Goal: Information Seeking & Learning: Learn about a topic

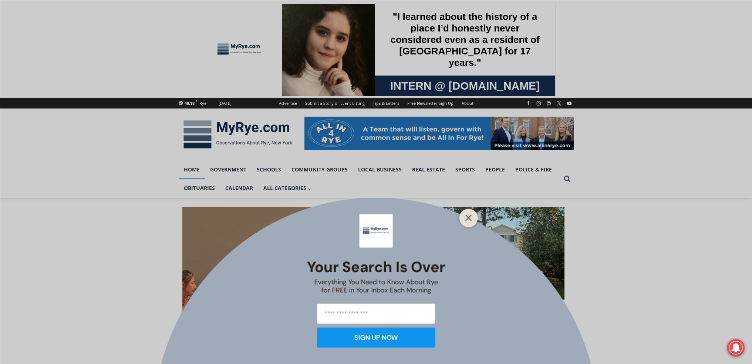
click at [470, 214] on icon "Close" at bounding box center [468, 217] width 7 height 7
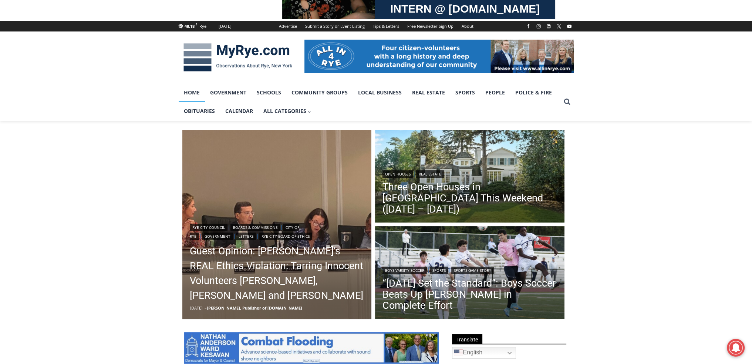
scroll to position [86, 0]
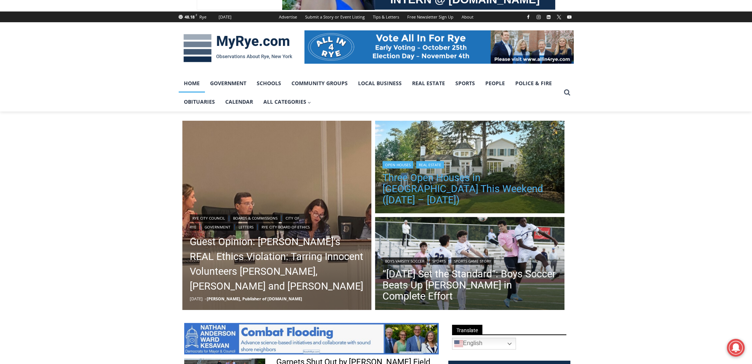
click at [417, 186] on link "Three Open Houses in [GEOGRAPHIC_DATA] This Weekend ([DATE] – [DATE])" at bounding box center [469, 188] width 175 height 33
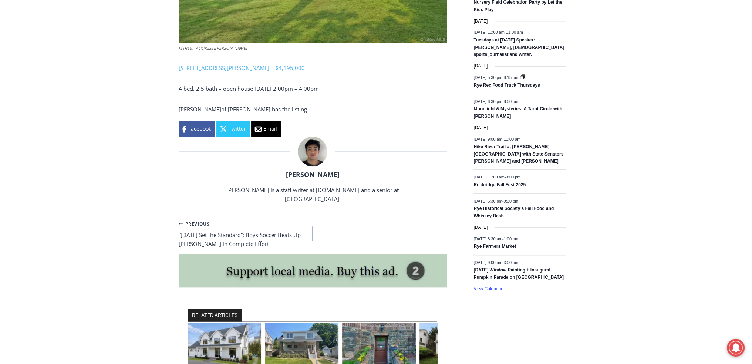
scroll to position [1011, 0]
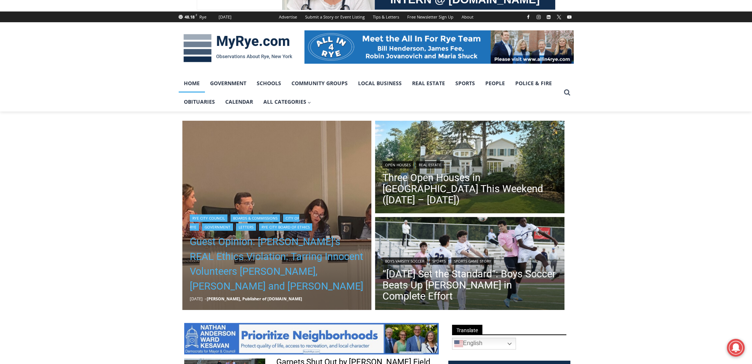
click at [261, 239] on link "Guest Opinion: [PERSON_NAME]’s REAL Ethics Violation: Tarring Innocent Voluntee…" at bounding box center [277, 263] width 175 height 59
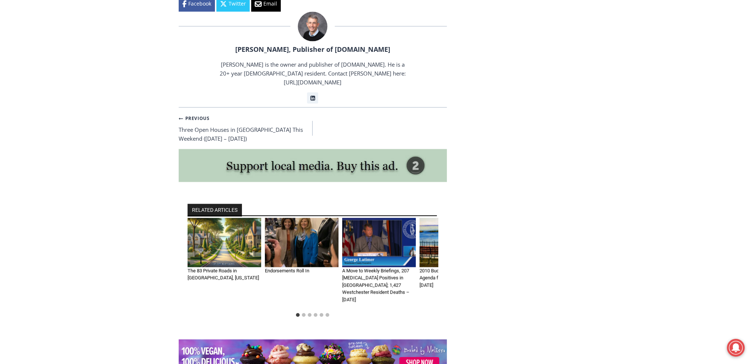
scroll to position [1639, 0]
